Goal: Information Seeking & Learning: Understand process/instructions

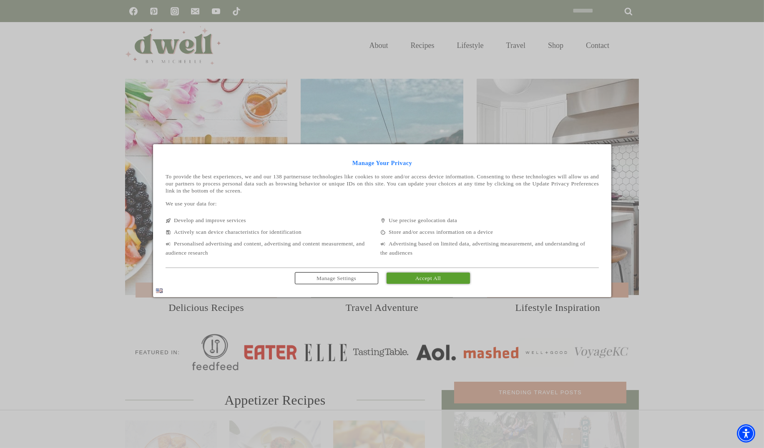
click at [428, 282] on span "Accept All" at bounding box center [427, 278] width 25 height 6
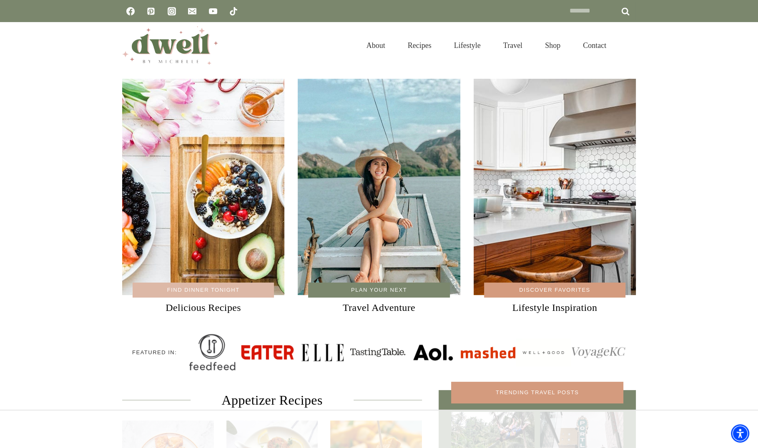
scroll to position [2216, 0]
